Goal: Information Seeking & Learning: Learn about a topic

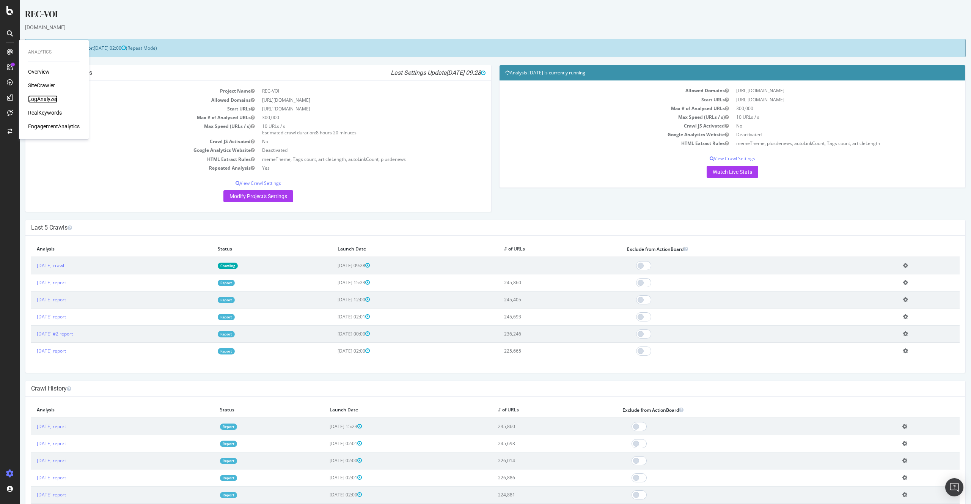
click at [43, 96] on div "LogAnalyzer" at bounding box center [43, 99] width 30 height 8
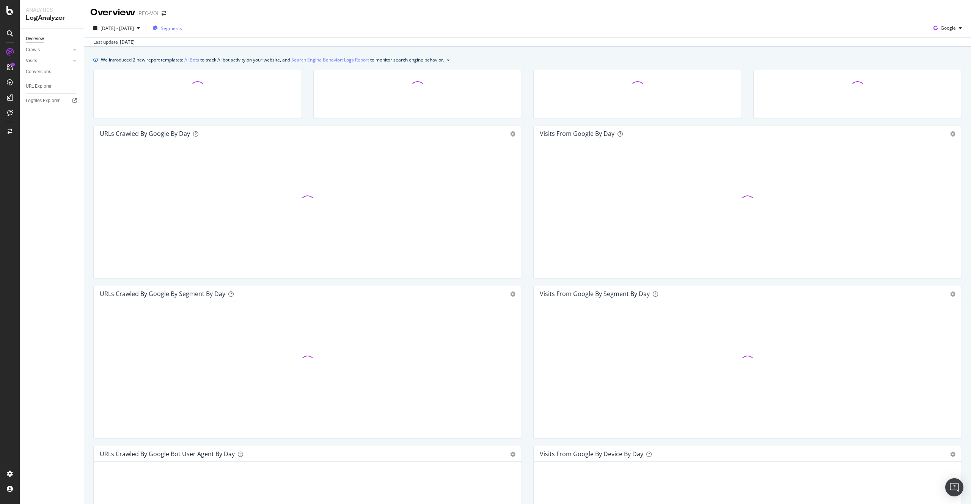
click at [182, 30] on span "Segments" at bounding box center [171, 28] width 21 height 6
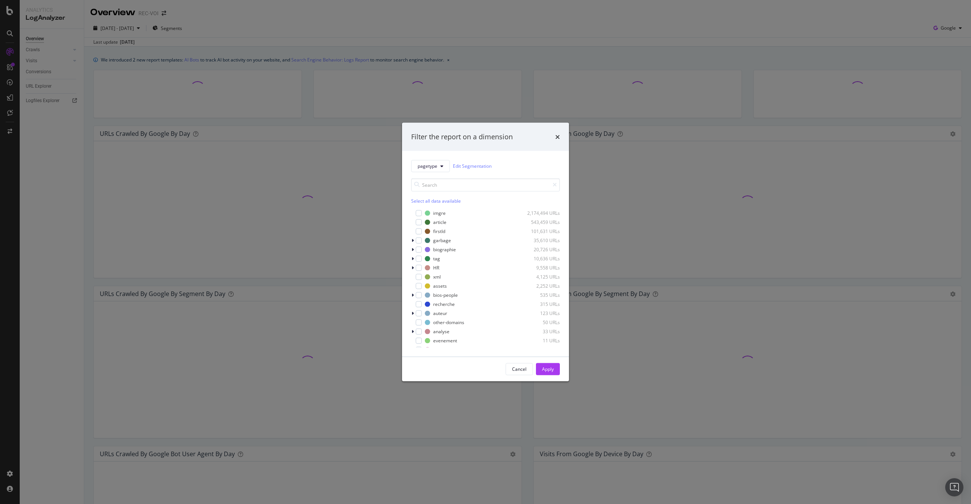
click at [359, 32] on div "Filter the report on a dimension pagetype Edit Segmentation Select all data ava…" at bounding box center [485, 252] width 971 height 504
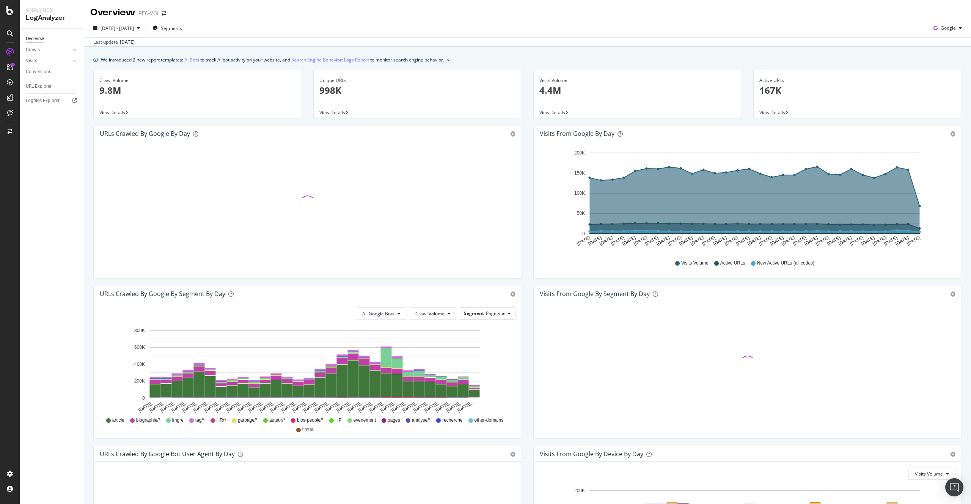
click at [190, 58] on link "AI Bots" at bounding box center [191, 60] width 15 height 8
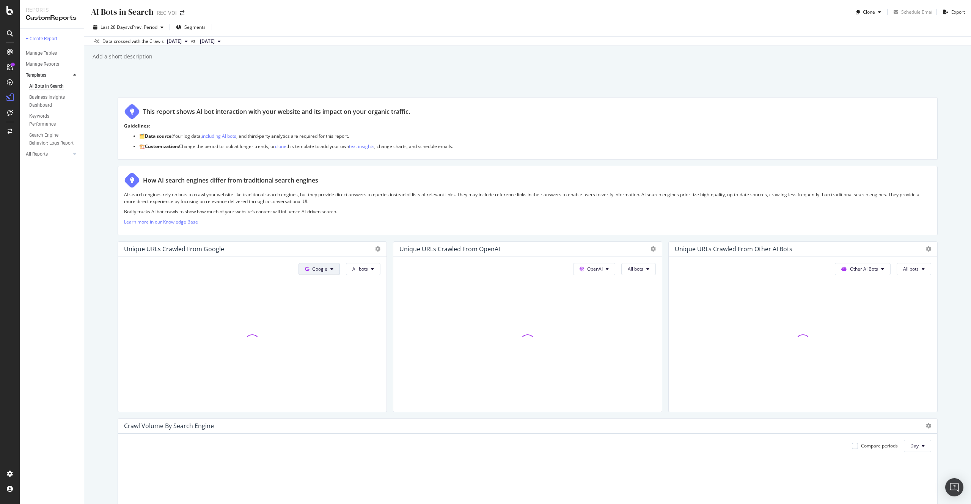
click at [322, 273] on button "Google" at bounding box center [318, 269] width 41 height 12
click at [332, 326] on span "Other AI Bots" at bounding box center [330, 326] width 28 height 7
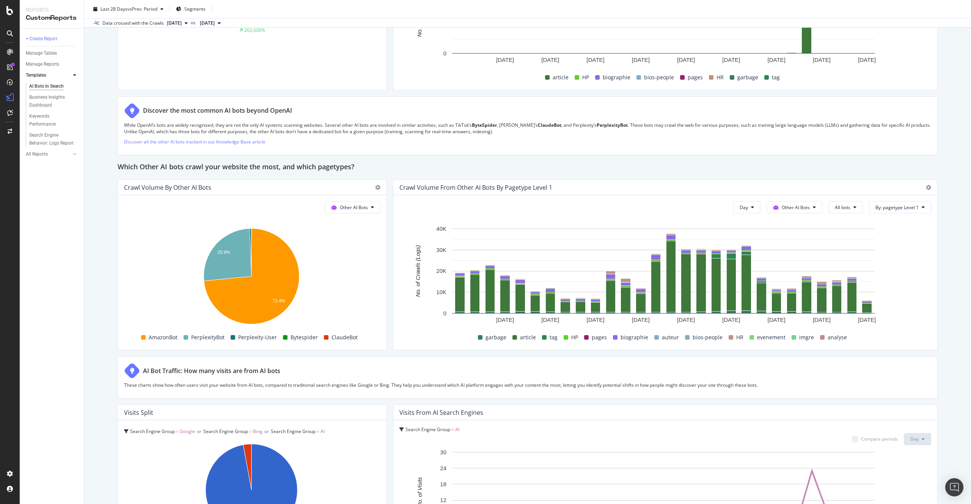
scroll to position [1062, 0]
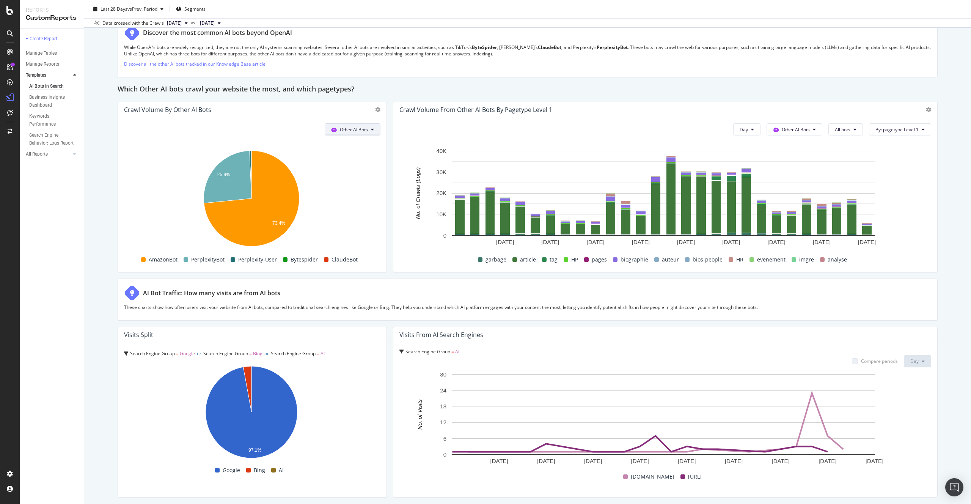
click at [352, 128] on span "Other AI Bots" at bounding box center [354, 129] width 28 height 6
click at [352, 129] on span "Other AI Bots" at bounding box center [354, 129] width 28 height 6
click at [786, 128] on span "Other AI Bots" at bounding box center [796, 129] width 28 height 6
drag, startPoint x: 915, startPoint y: 157, endPoint x: 913, endPoint y: 153, distance: 4.1
click at [915, 157] on rect "A chart." at bounding box center [663, 200] width 528 height 106
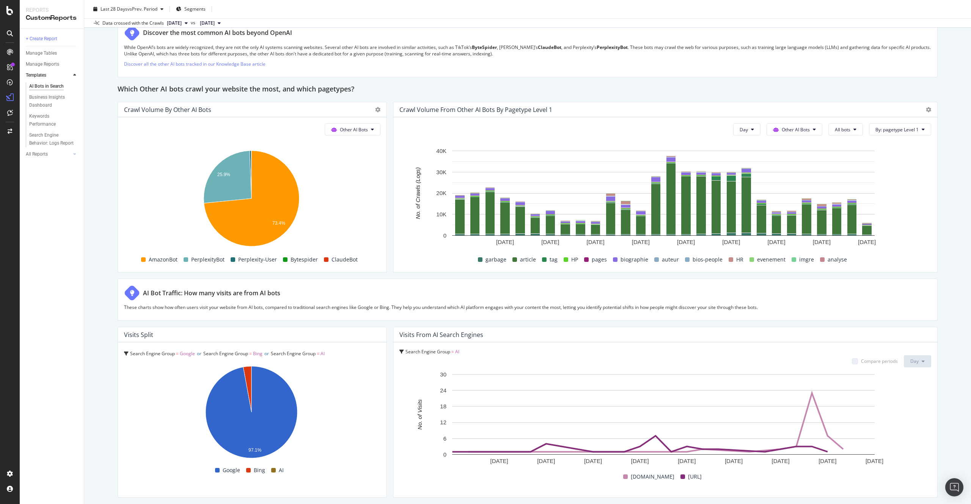
click at [64, 148] on div "AI Bots in Search Business Insights Dashboard Keywords Performance Search Engin…" at bounding box center [55, 115] width 58 height 68
click at [70, 157] on link "All Reports" at bounding box center [48, 154] width 45 height 8
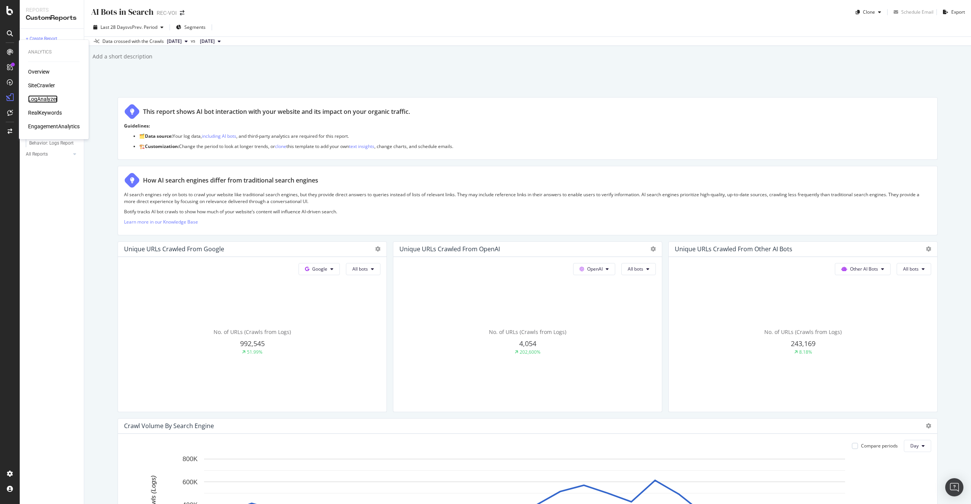
click at [46, 100] on div "LogAnalyzer" at bounding box center [43, 99] width 30 height 8
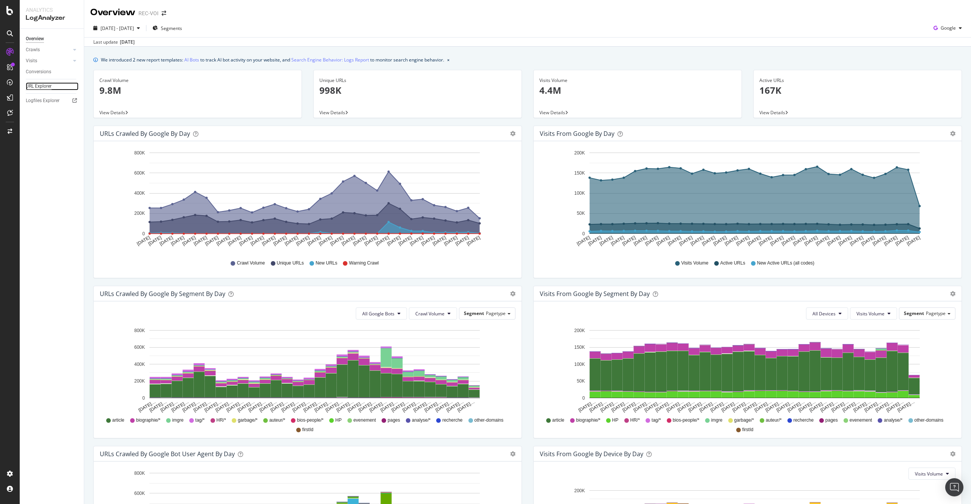
click at [43, 88] on div "URL Explorer" at bounding box center [39, 86] width 26 height 8
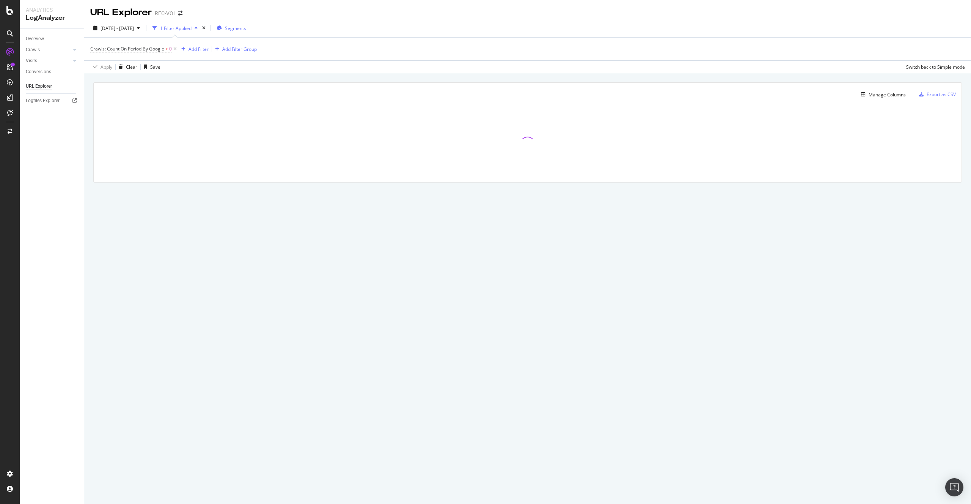
click at [243, 27] on div "Segments" at bounding box center [232, 28] width 30 height 6
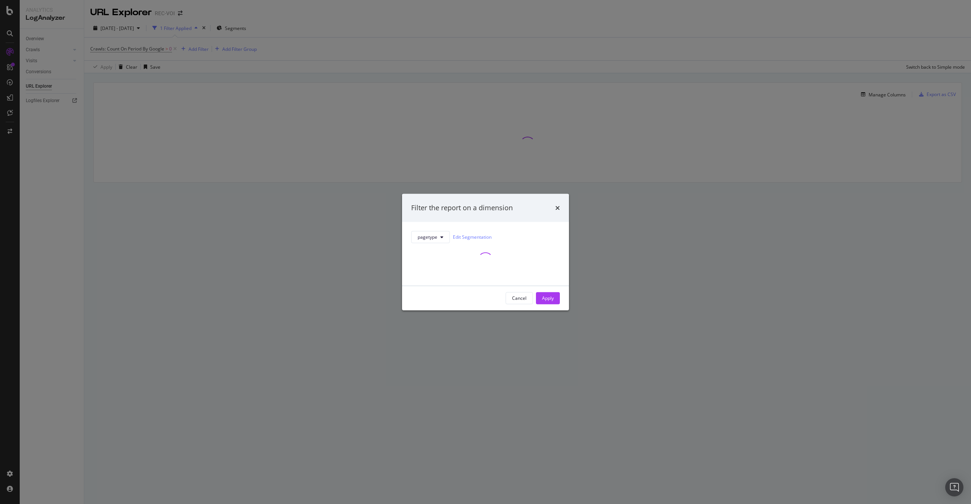
click at [232, 224] on div "Filter the report on a dimension pagetype Edit Segmentation Cancel Apply" at bounding box center [485, 252] width 971 height 504
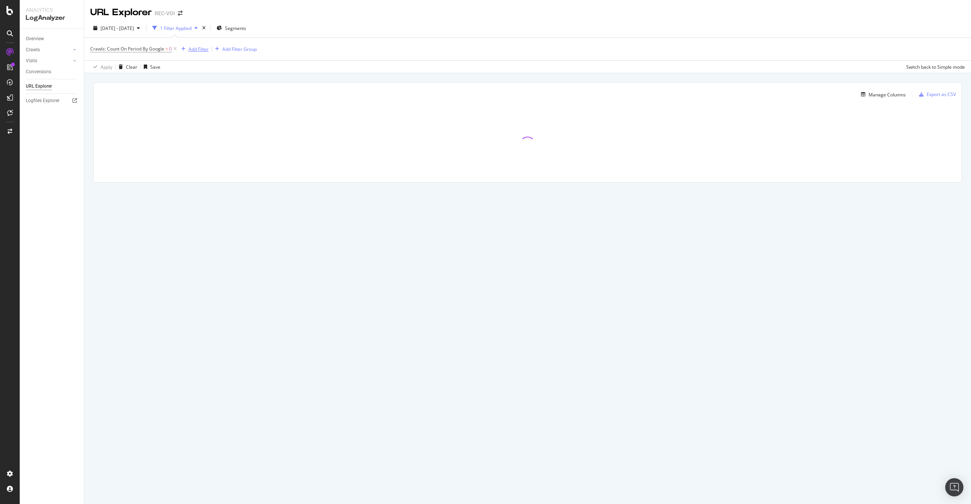
click at [209, 53] on div "Add Filter Add Filter Group" at bounding box center [217, 48] width 79 height 9
click at [201, 49] on div "Add Filter" at bounding box center [198, 49] width 20 height 6
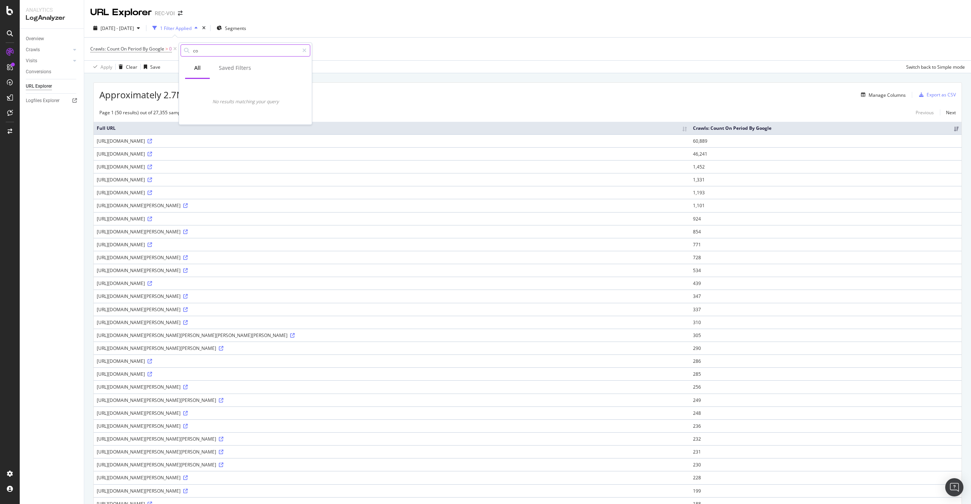
type input "c"
type input "o"
type input "c"
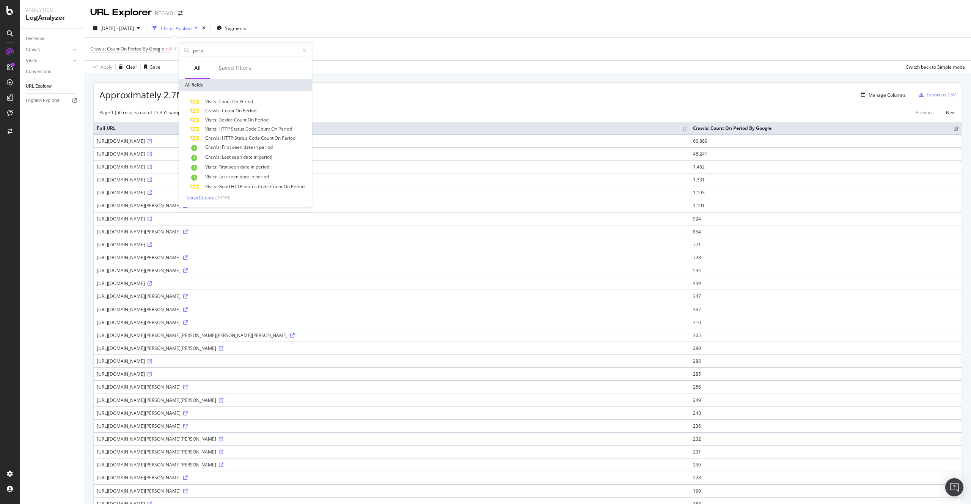
type input "perp"
click at [213, 195] on span "Show 10 more" at bounding box center [201, 197] width 28 height 6
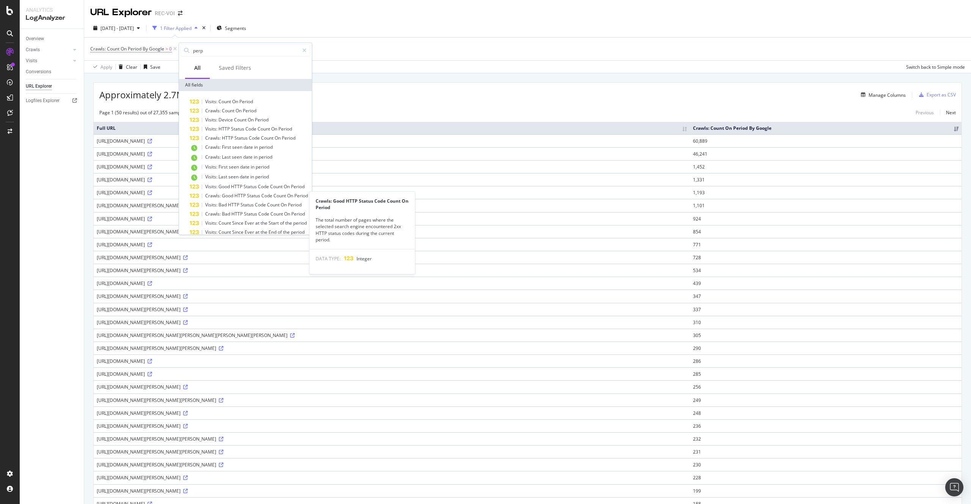
scroll to position [64, 0]
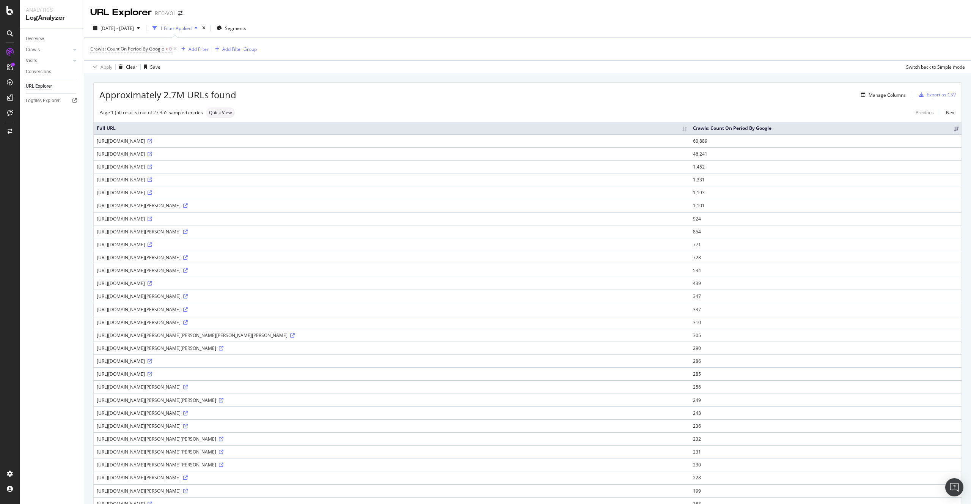
click at [76, 132] on div "Overview Crawls Daily Distribution Segments Distribution HTTP Codes Resources V…" at bounding box center [52, 266] width 64 height 475
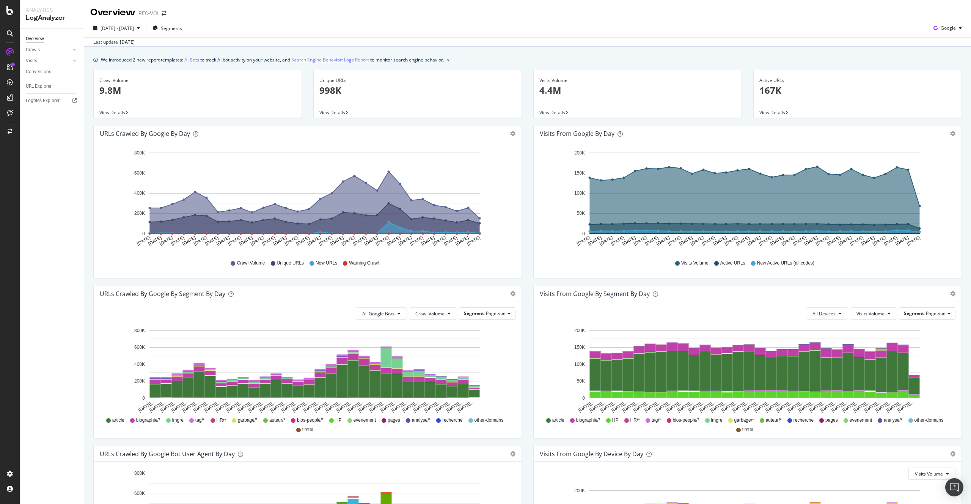
click at [308, 58] on link "Search Engine Behavior: Logs Report" at bounding box center [330, 60] width 78 height 8
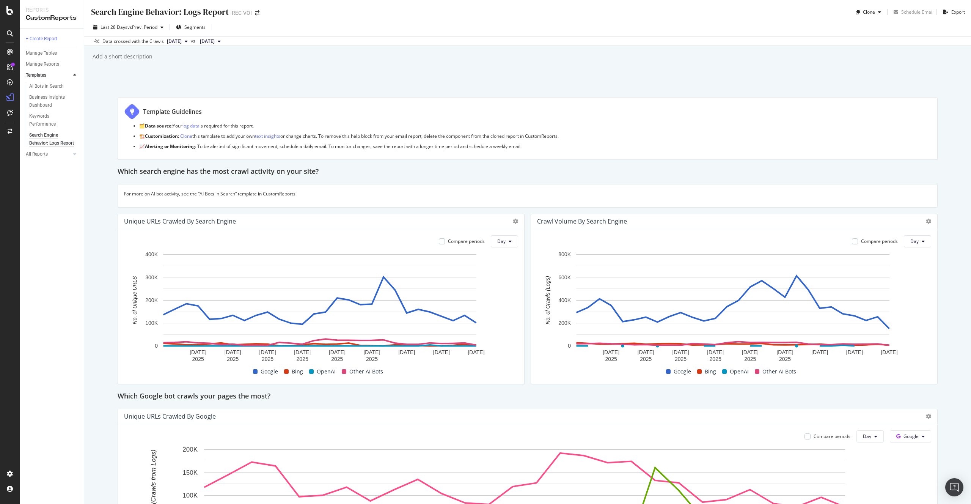
click at [182, 44] on span "[DATE]" at bounding box center [174, 41] width 15 height 7
click at [441, 104] on div "Template Guidelines" at bounding box center [527, 112] width 807 height 16
click at [55, 86] on div "AI Bots in Search" at bounding box center [46, 86] width 35 height 8
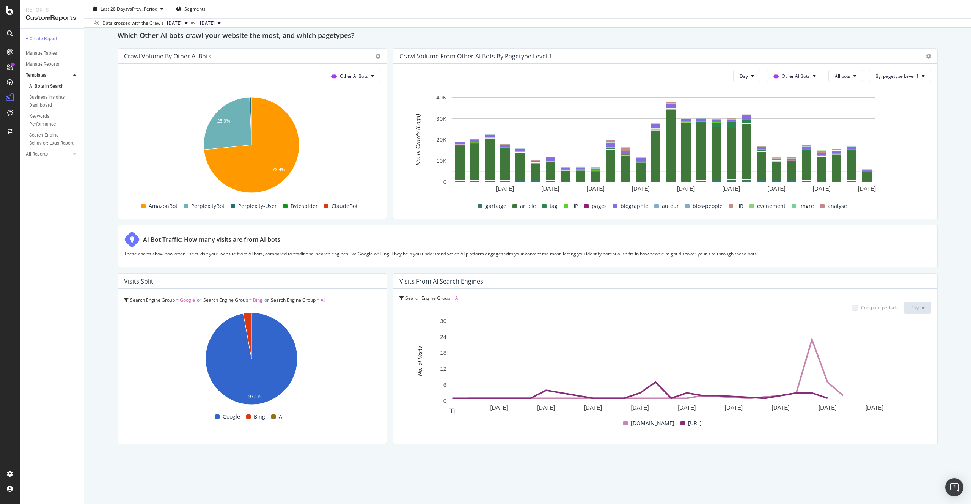
scroll to position [1099, 0]
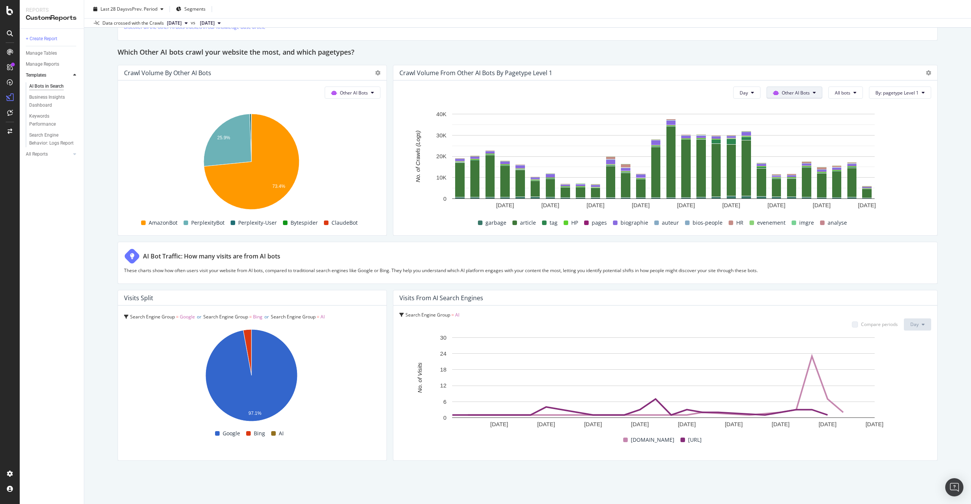
click at [795, 91] on span "Other AI Bots" at bounding box center [796, 93] width 28 height 6
click at [797, 90] on span "Other AI Bots" at bounding box center [796, 93] width 28 height 6
click at [834, 97] on button "All bots" at bounding box center [845, 92] width 35 height 12
click at [847, 182] on div "CCBot" at bounding box center [850, 187] width 55 height 11
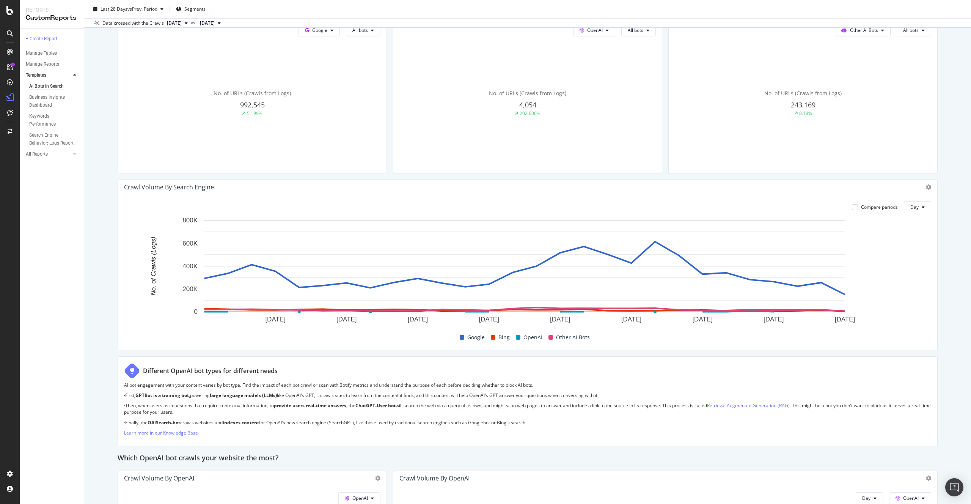
scroll to position [199, 0]
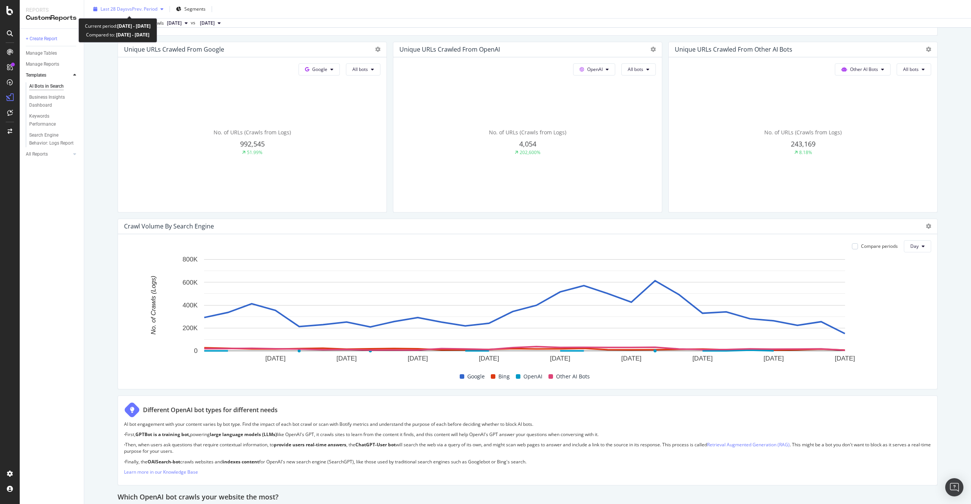
click at [147, 10] on span "vs Prev. Period" at bounding box center [142, 9] width 30 height 6
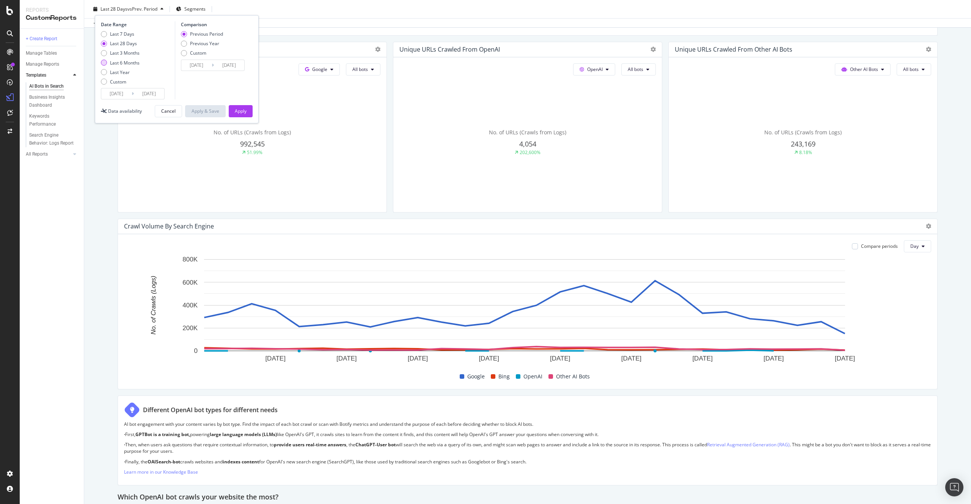
click at [128, 64] on div "Last 6 Months" at bounding box center [125, 63] width 30 height 6
type input "[DATE]"
click at [245, 108] on div "Apply" at bounding box center [241, 111] width 12 height 6
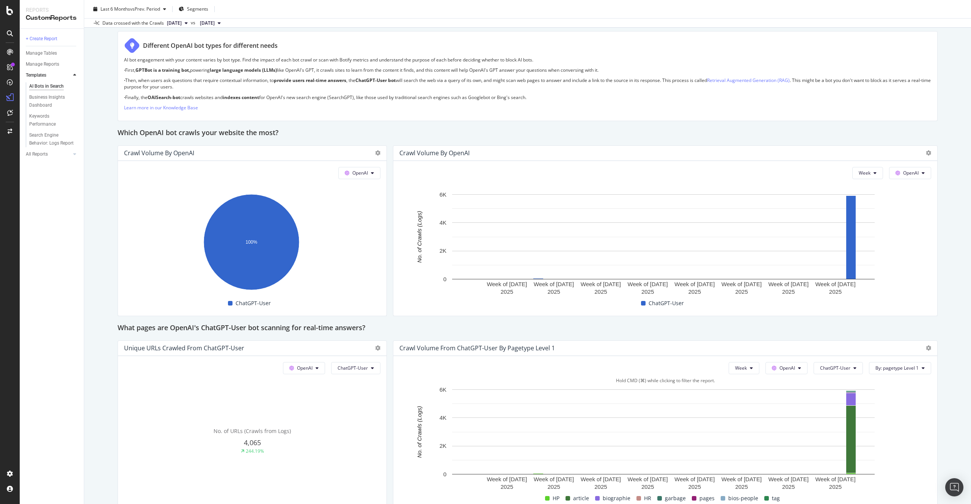
scroll to position [525, 0]
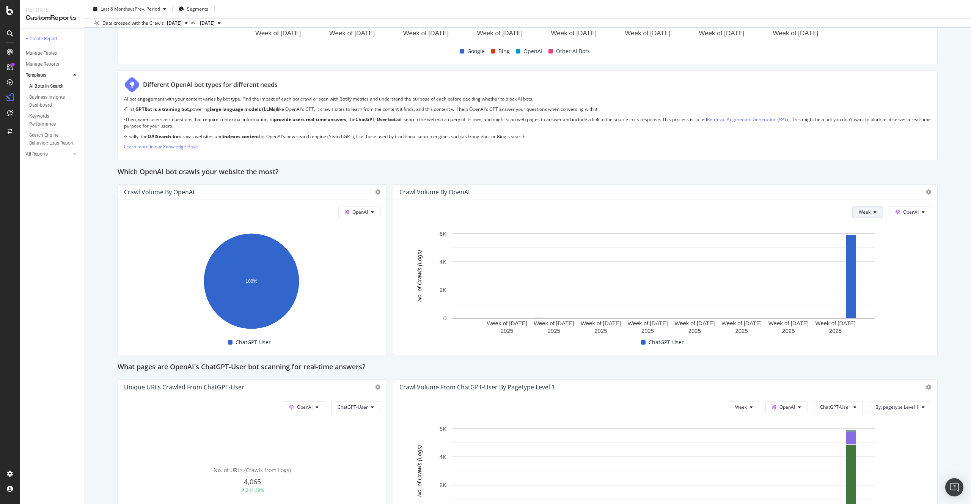
click at [864, 215] on button "Week" at bounding box center [867, 212] width 31 height 12
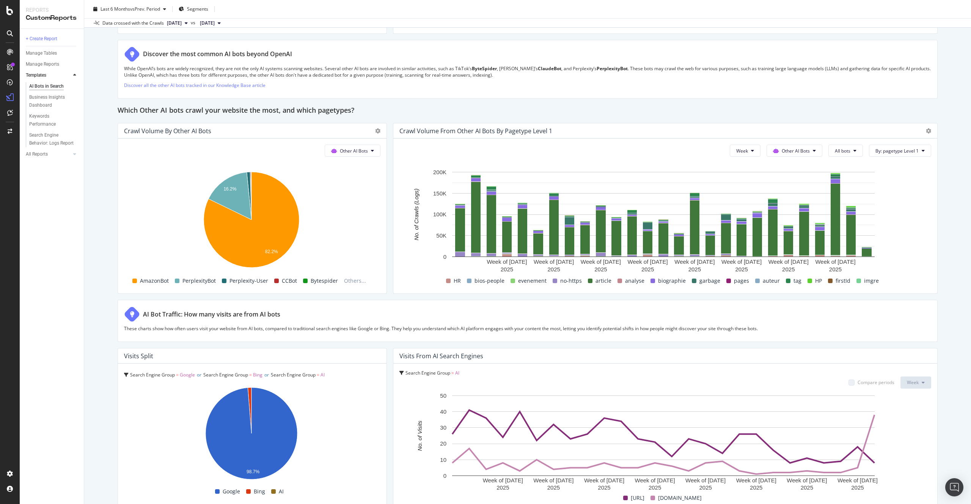
scroll to position [1051, 0]
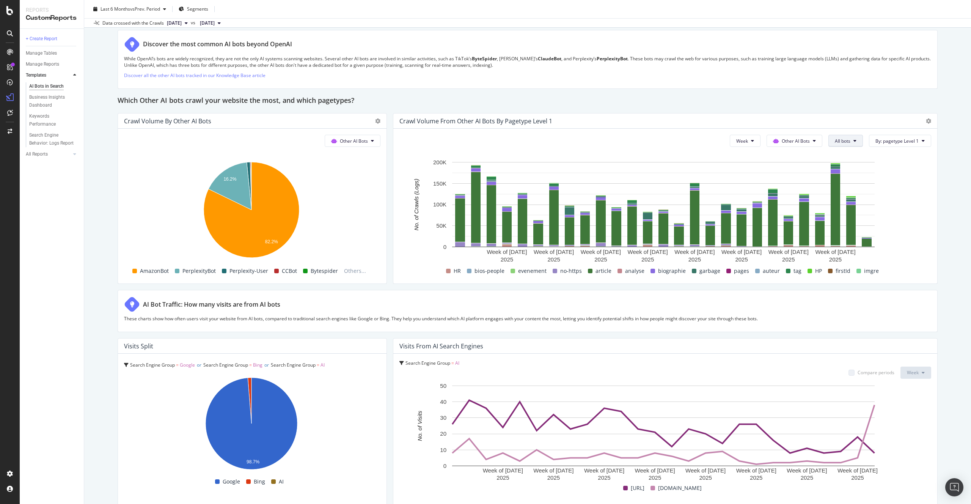
click at [853, 141] on icon at bounding box center [854, 140] width 3 height 5
click at [851, 220] on span "CCBot" at bounding box center [850, 217] width 42 height 7
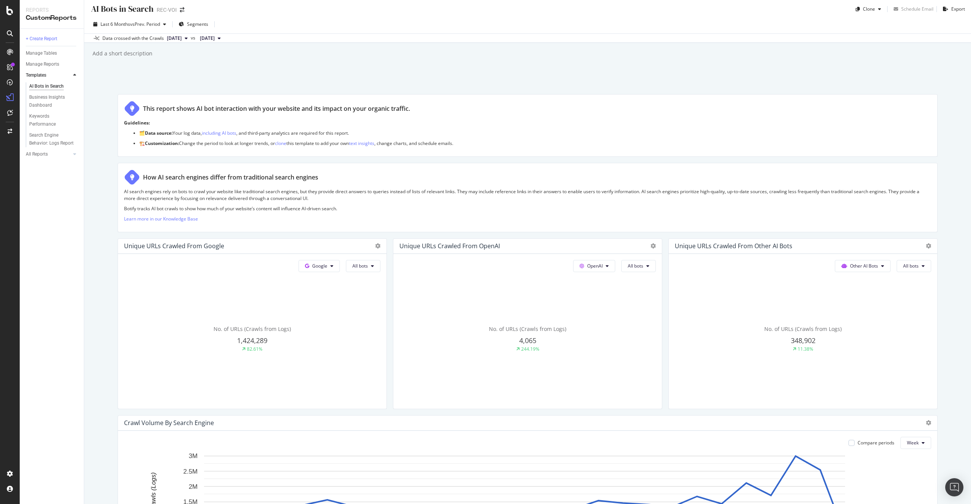
scroll to position [0, 0]
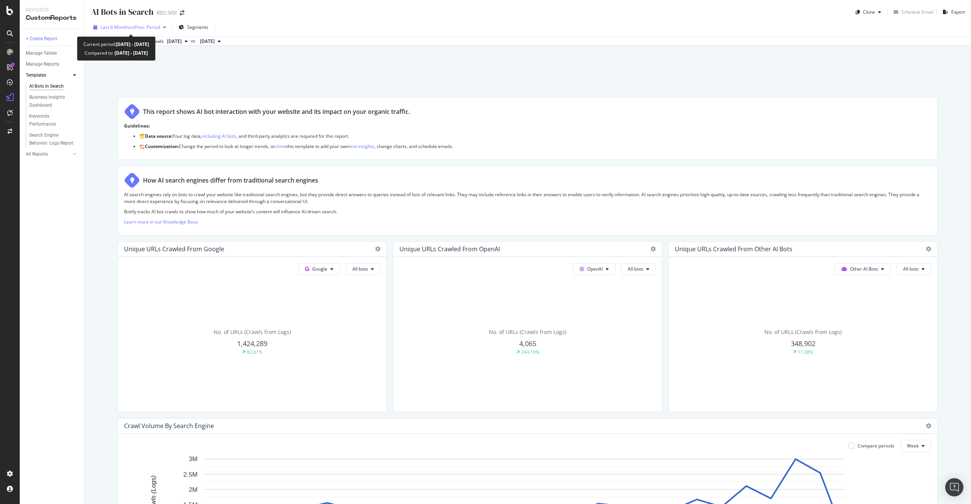
click at [141, 23] on div "Last 6 Months vs Prev. Period" at bounding box center [129, 27] width 79 height 11
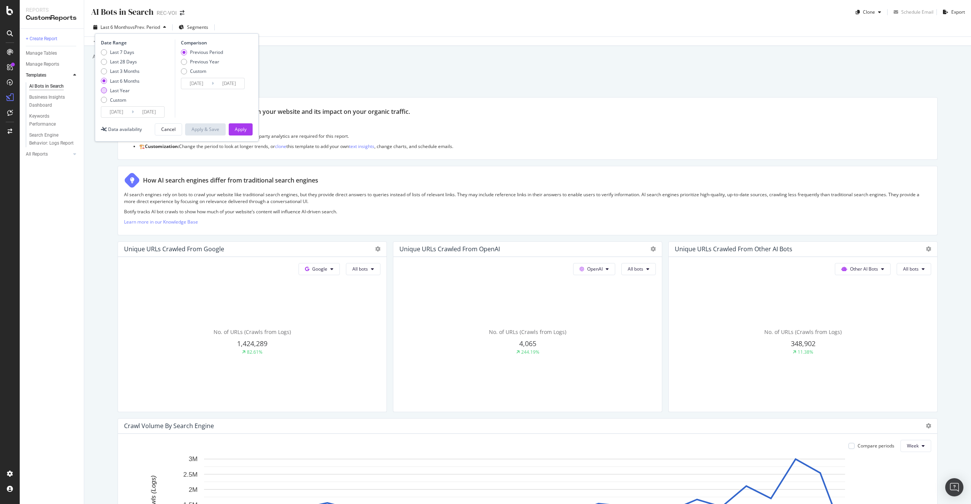
click at [126, 91] on div "Last Year" at bounding box center [120, 90] width 20 height 6
type input "[DATE]"
click at [246, 130] on div "Apply" at bounding box center [241, 129] width 12 height 6
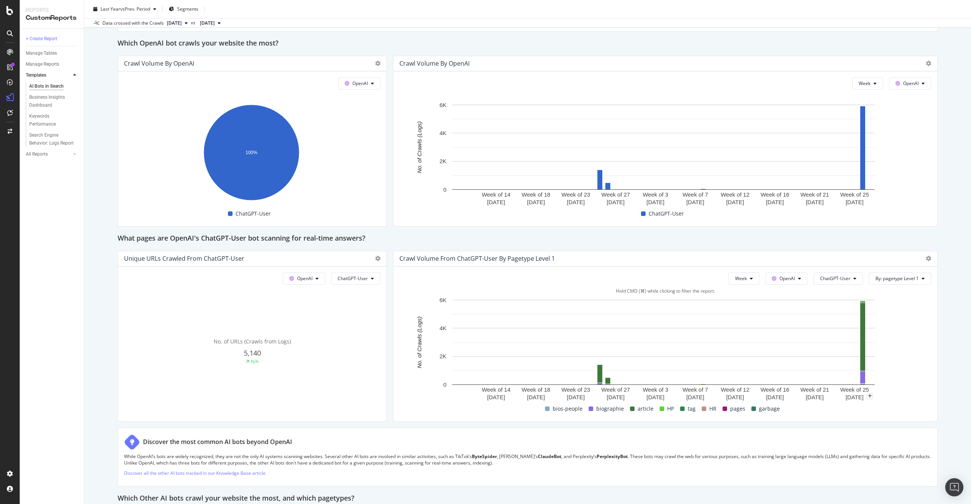
scroll to position [736, 0]
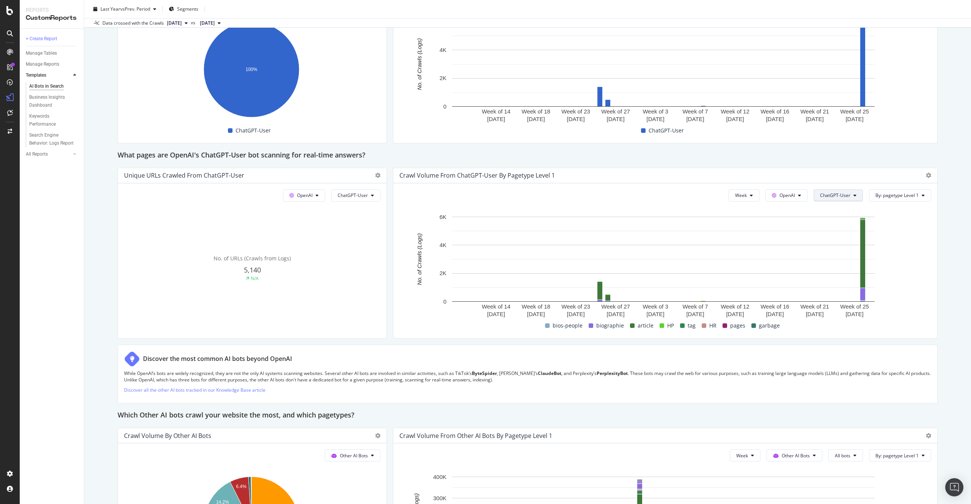
click at [829, 193] on span "ChatGPT-User" at bounding box center [835, 195] width 30 height 6
click at [915, 282] on rect "A chart." at bounding box center [663, 266] width 528 height 106
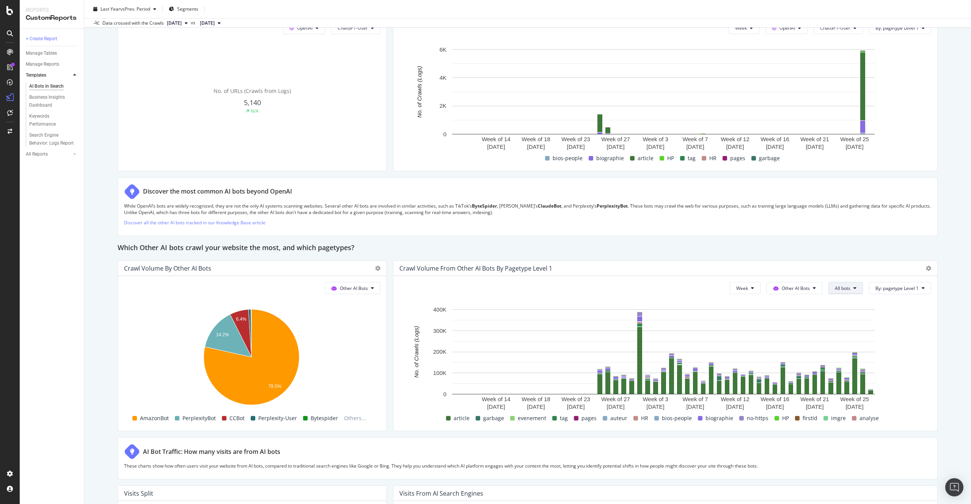
click at [853, 292] on button "All bots" at bounding box center [845, 288] width 35 height 12
click at [849, 366] on span "CCBot" at bounding box center [850, 364] width 42 height 7
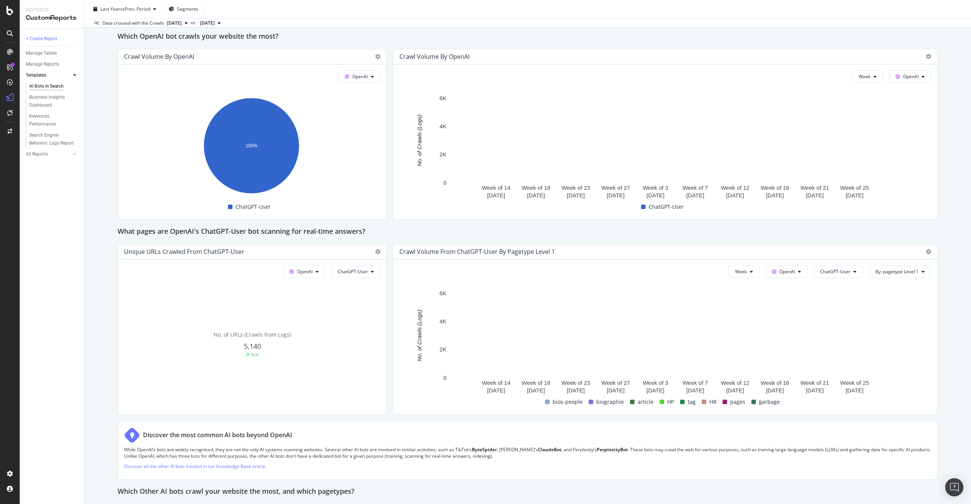
scroll to position [504, 0]
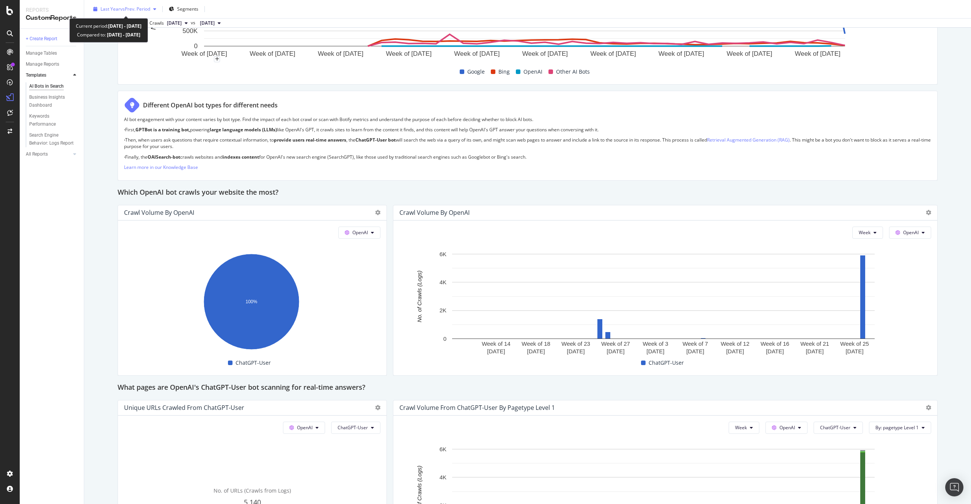
click at [125, 8] on span "vs Prev. Period" at bounding box center [135, 9] width 30 height 6
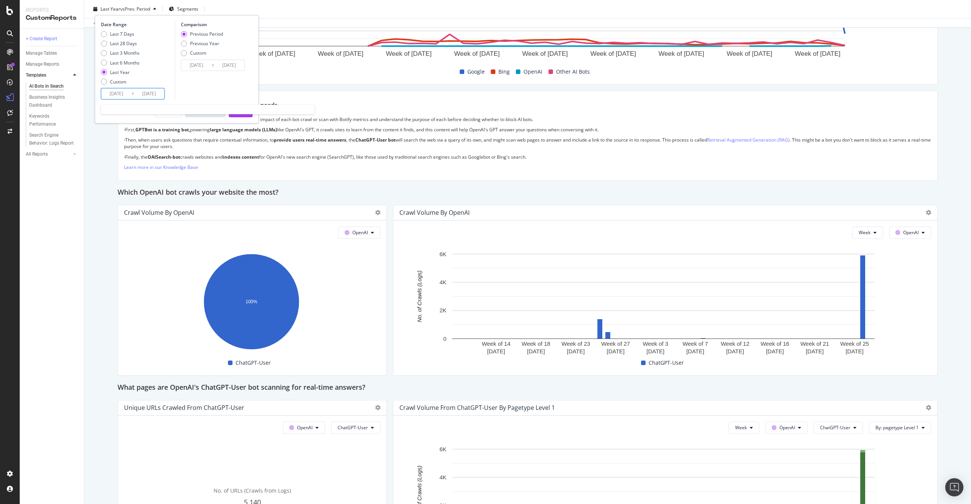
click at [110, 96] on input "[DATE]" at bounding box center [116, 93] width 30 height 11
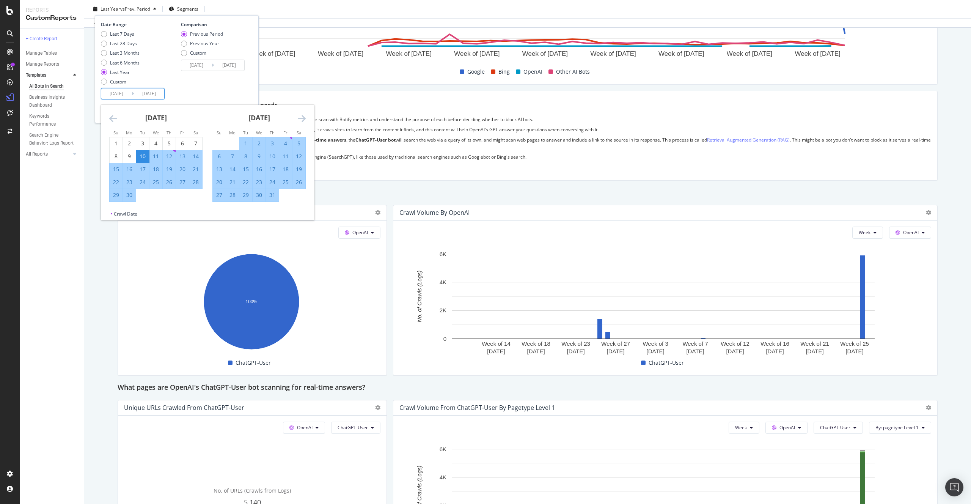
click at [300, 119] on icon "Move forward to switch to the next month." at bounding box center [302, 118] width 8 height 9
click at [252, 142] on td "Calendar" at bounding box center [245, 143] width 13 height 13
click at [258, 144] on div "1" at bounding box center [259, 144] width 13 height 8
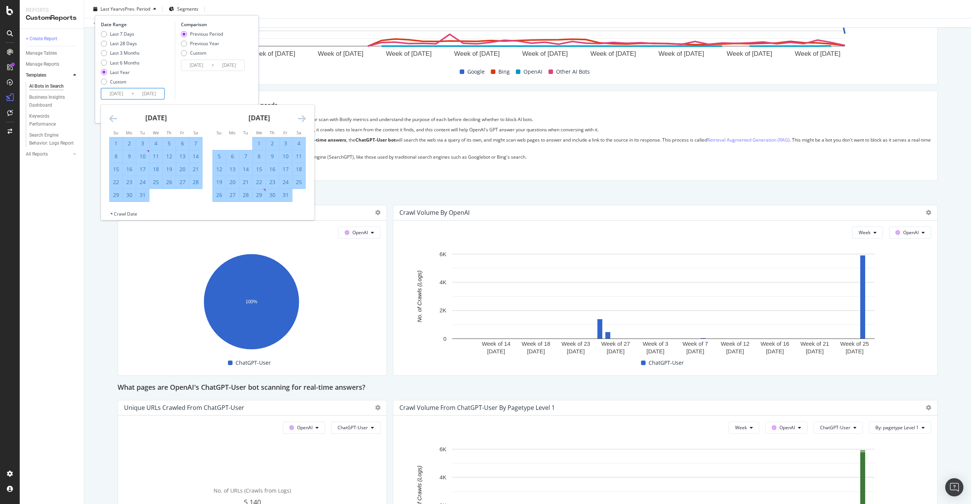
type input "[DATE]"
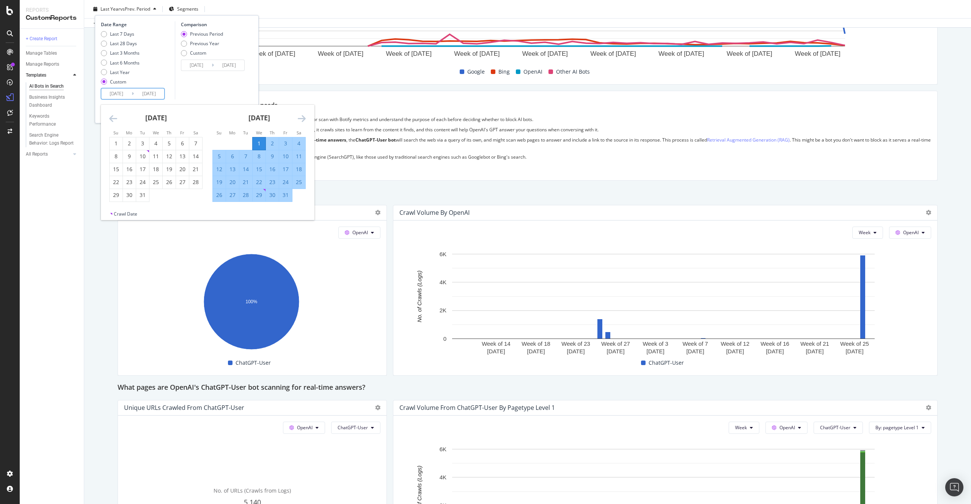
click at [304, 122] on icon "Move forward to switch to the next month." at bounding box center [302, 118] width 8 height 9
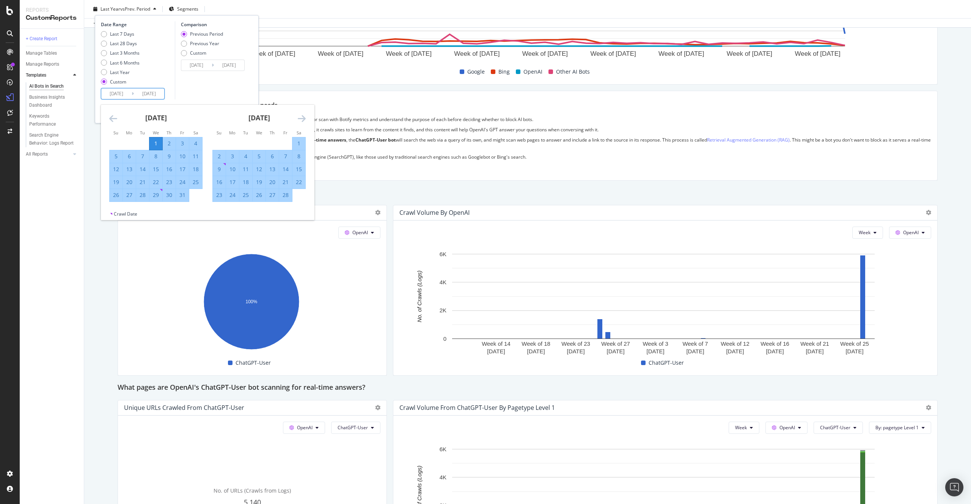
click at [304, 122] on icon "Move forward to switch to the next month." at bounding box center [302, 118] width 8 height 9
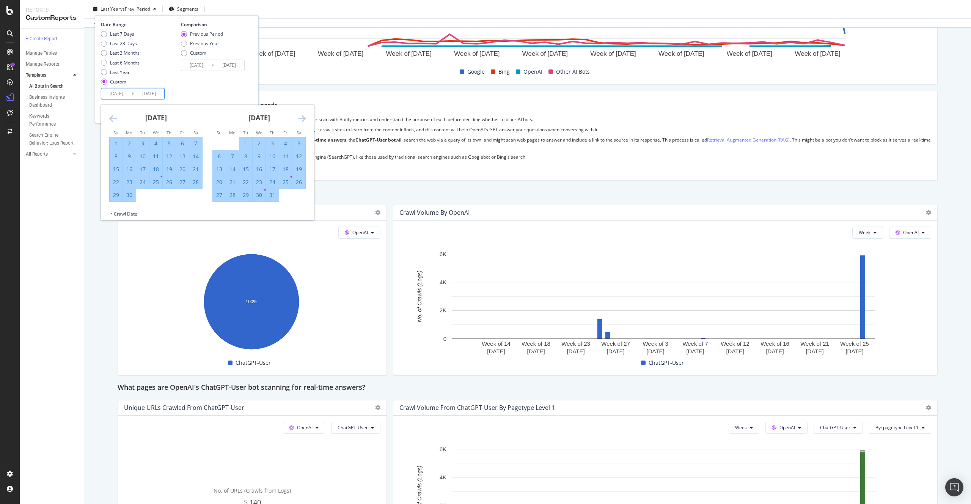
click at [304, 122] on icon "Move forward to switch to the next month." at bounding box center [302, 118] width 8 height 9
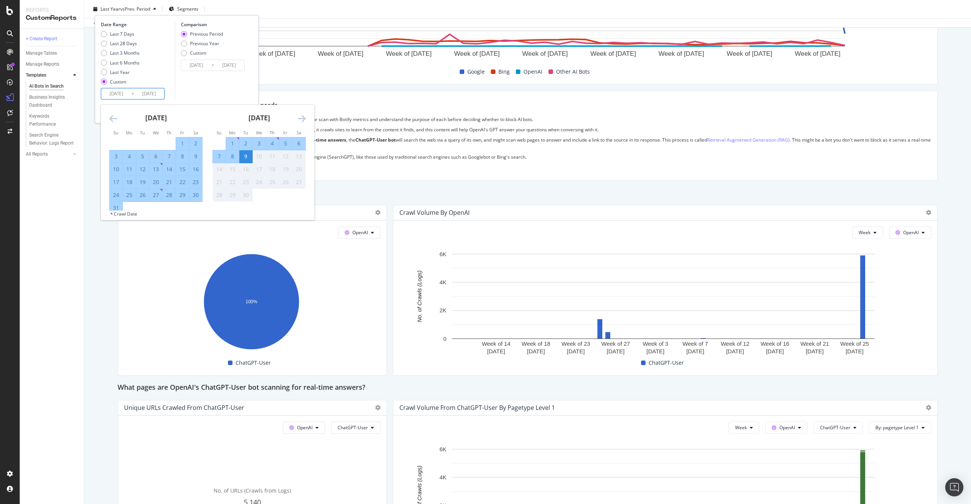
click at [236, 156] on div "8" at bounding box center [232, 156] width 13 height 8
type input "[DATE]"
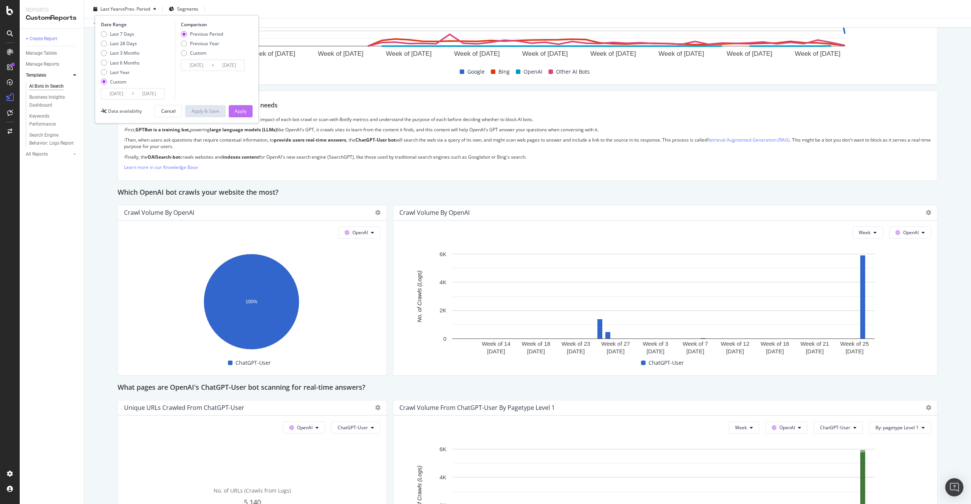
click at [238, 112] on div "Apply" at bounding box center [241, 111] width 12 height 6
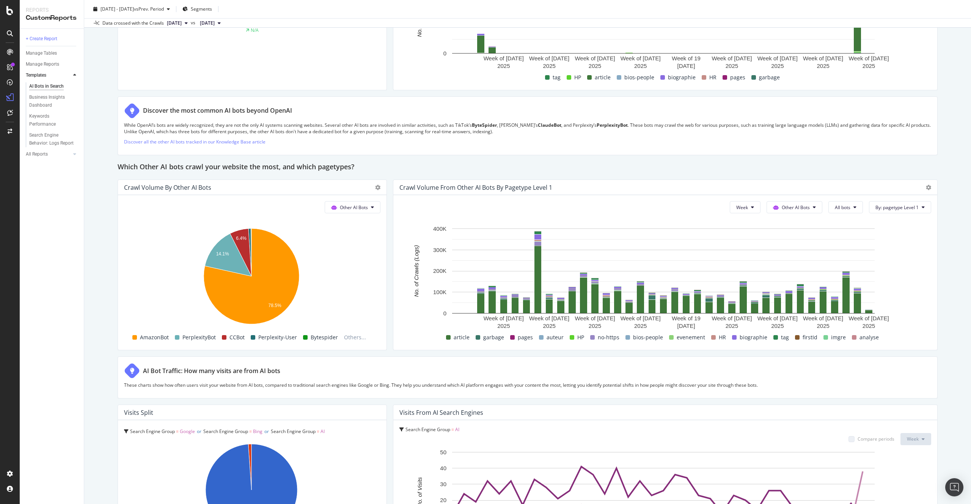
scroll to position [1115, 0]
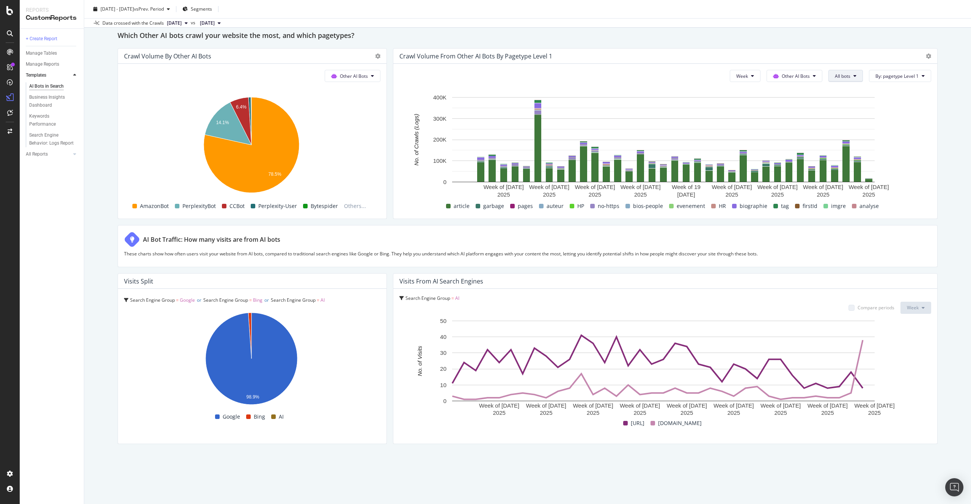
click at [838, 73] on span "All bots" at bounding box center [843, 76] width 16 height 6
click at [851, 155] on span "CCBot" at bounding box center [850, 152] width 42 height 7
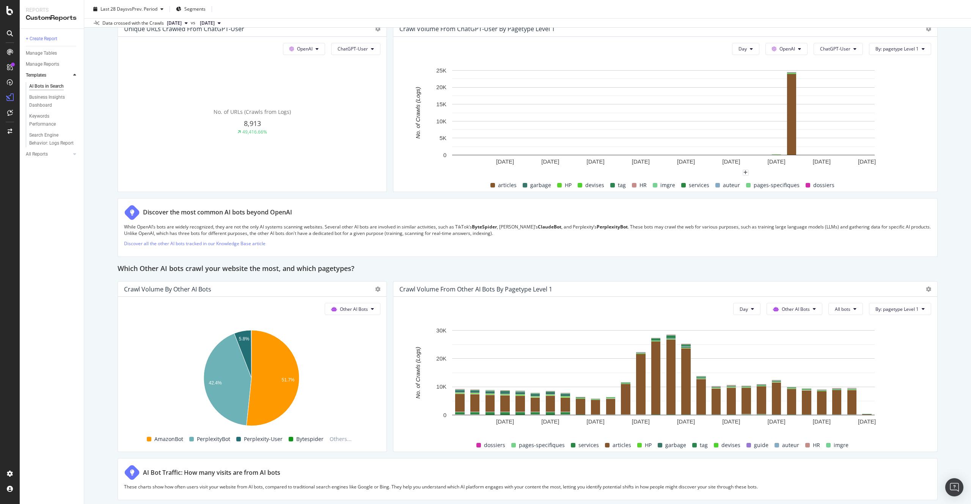
scroll to position [922, 0]
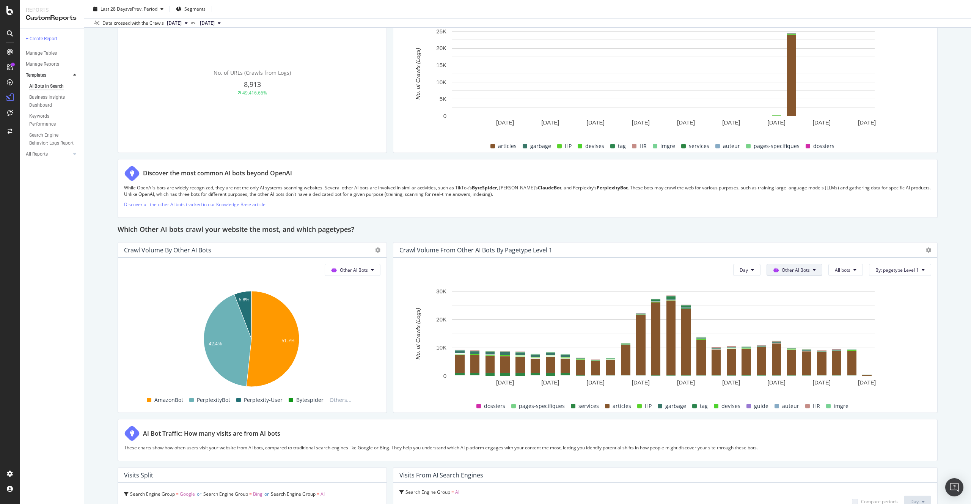
click at [787, 269] on span "Other AI Bots" at bounding box center [796, 270] width 28 height 6
click at [835, 269] on span "All bots" at bounding box center [843, 270] width 16 height 6
click at [851, 348] on span "CCBot" at bounding box center [850, 346] width 42 height 7
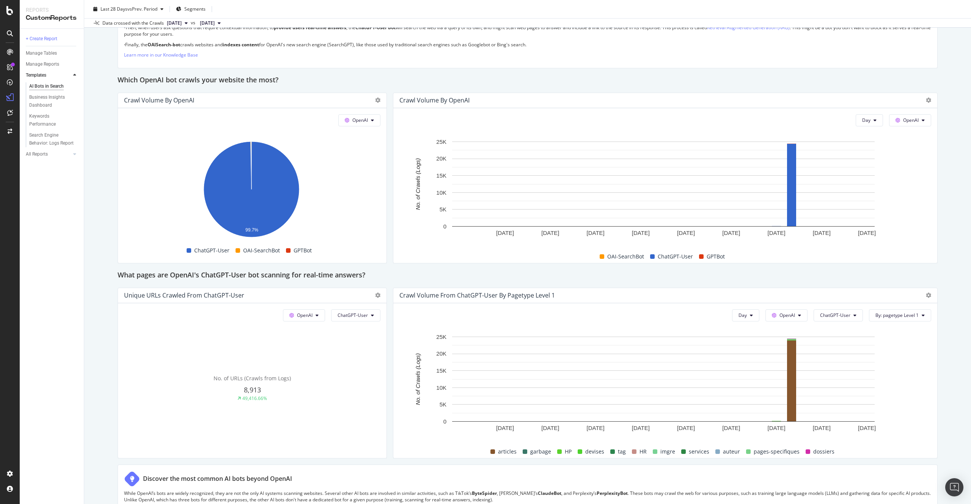
scroll to position [407, 0]
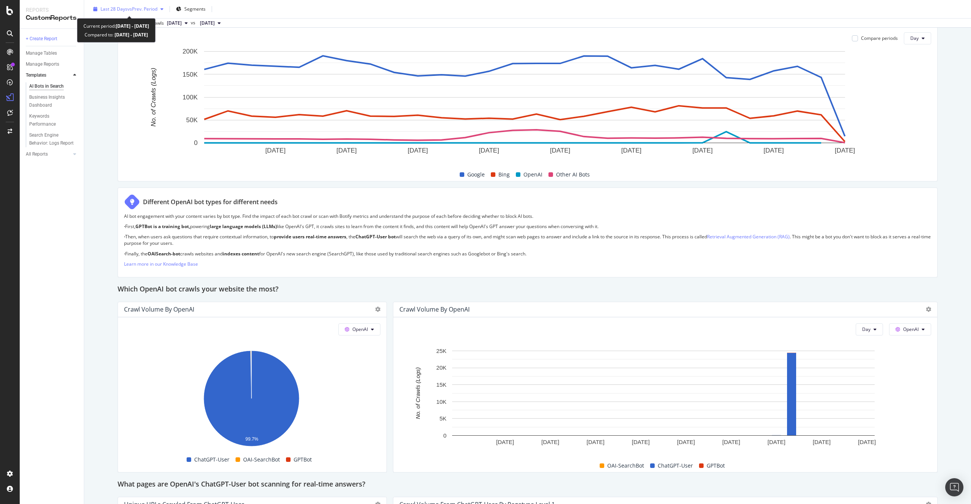
click at [132, 12] on span "vs Prev. Period" at bounding box center [142, 9] width 30 height 6
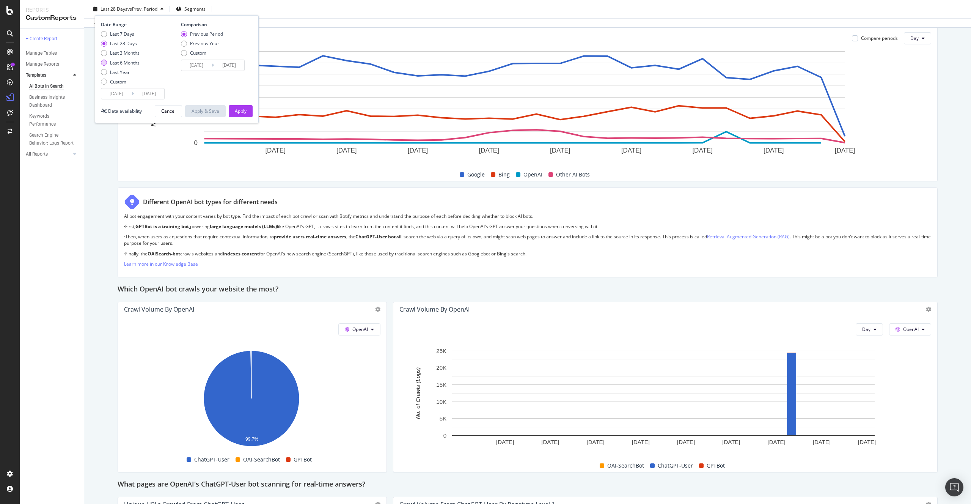
click at [126, 64] on div "Last 6 Months" at bounding box center [125, 63] width 30 height 6
type input "2025/03/11"
type input "2024/09/07"
type input "[DATE]"
click at [242, 113] on div "Apply" at bounding box center [241, 111] width 12 height 6
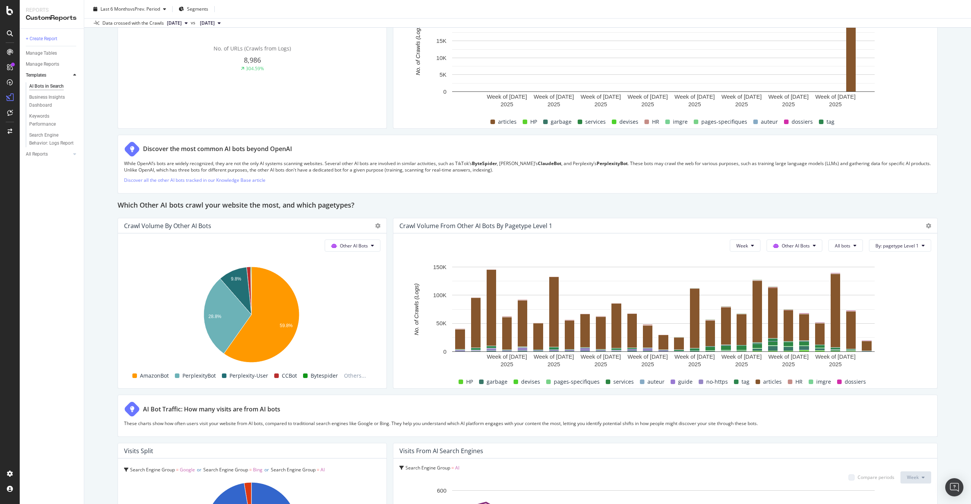
scroll to position [868, 0]
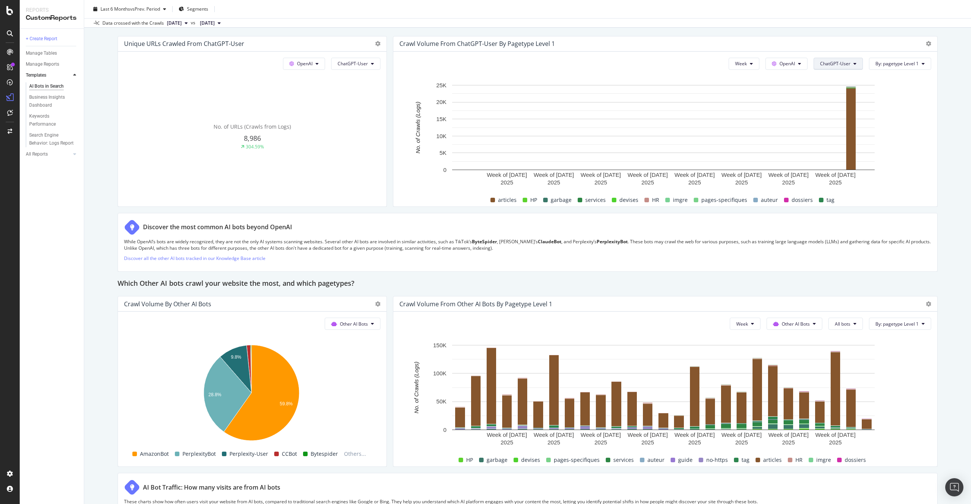
click at [827, 68] on button "ChatGPT-User" at bounding box center [838, 64] width 49 height 12
click at [942, 118] on div "AI Bots in Search AI Bots in Search REC-CAP Clone Schedule Email Export Last 6 …" at bounding box center [527, 252] width 887 height 504
click at [835, 322] on span "All bots" at bounding box center [843, 323] width 16 height 6
click at [850, 394] on div "CCBot" at bounding box center [850, 399] width 55 height 14
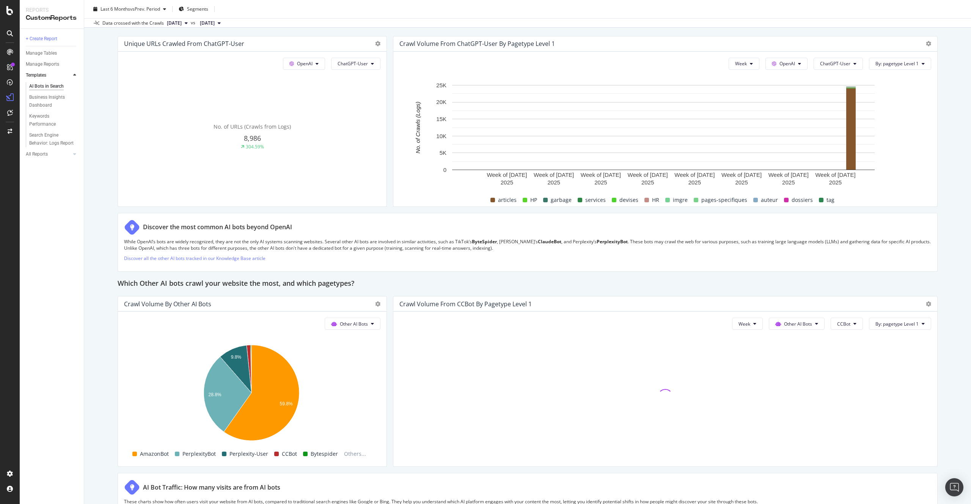
click at [946, 369] on div "AI Bots in Search AI Bots in Search REC-CAP Clone Schedule Email Export Last 6 …" at bounding box center [527, 252] width 887 height 504
